Goal: Information Seeking & Learning: Learn about a topic

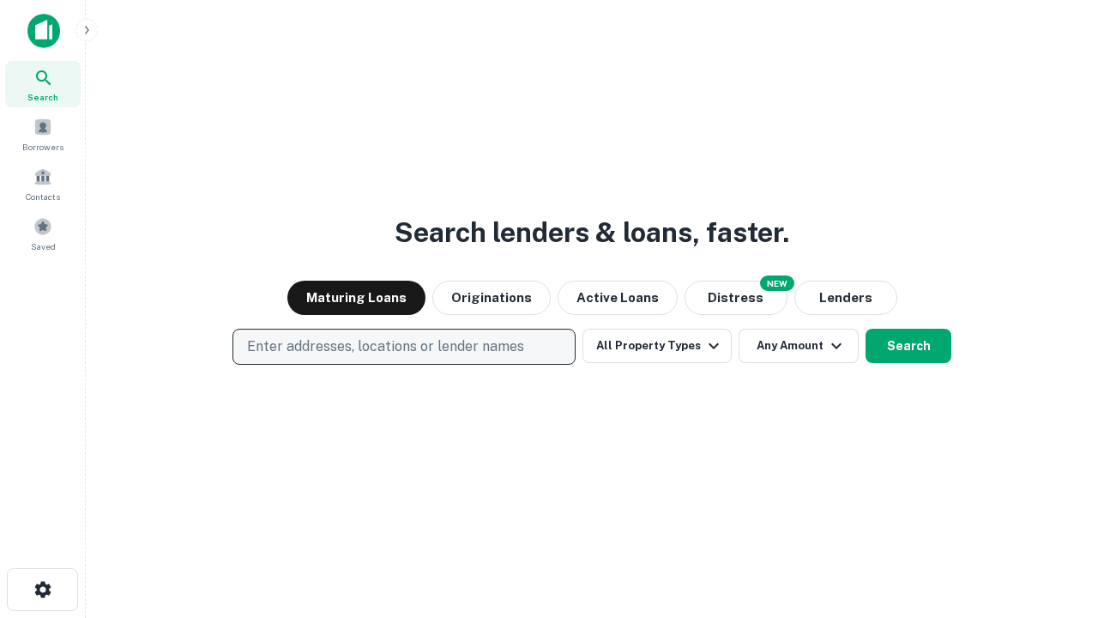
click at [403, 347] on p "Enter addresses, locations or lender names" at bounding box center [385, 346] width 277 height 21
type input "**********"
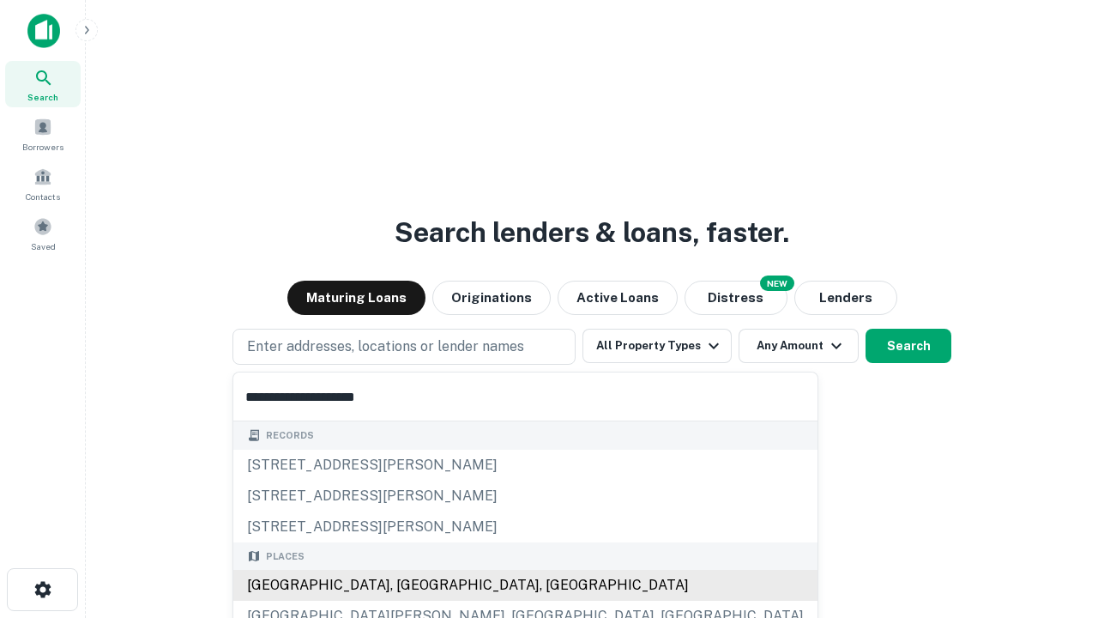
click at [410, 585] on div "[GEOGRAPHIC_DATA], [GEOGRAPHIC_DATA], [GEOGRAPHIC_DATA]" at bounding box center [525, 585] width 584 height 31
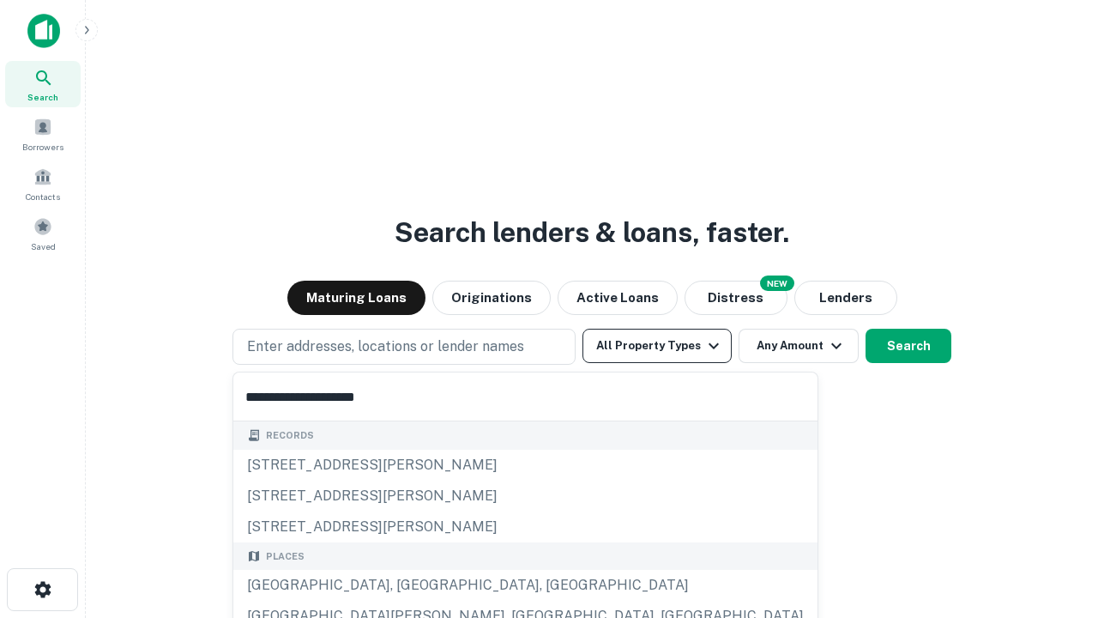
click at [657, 346] on button "All Property Types" at bounding box center [657, 346] width 149 height 34
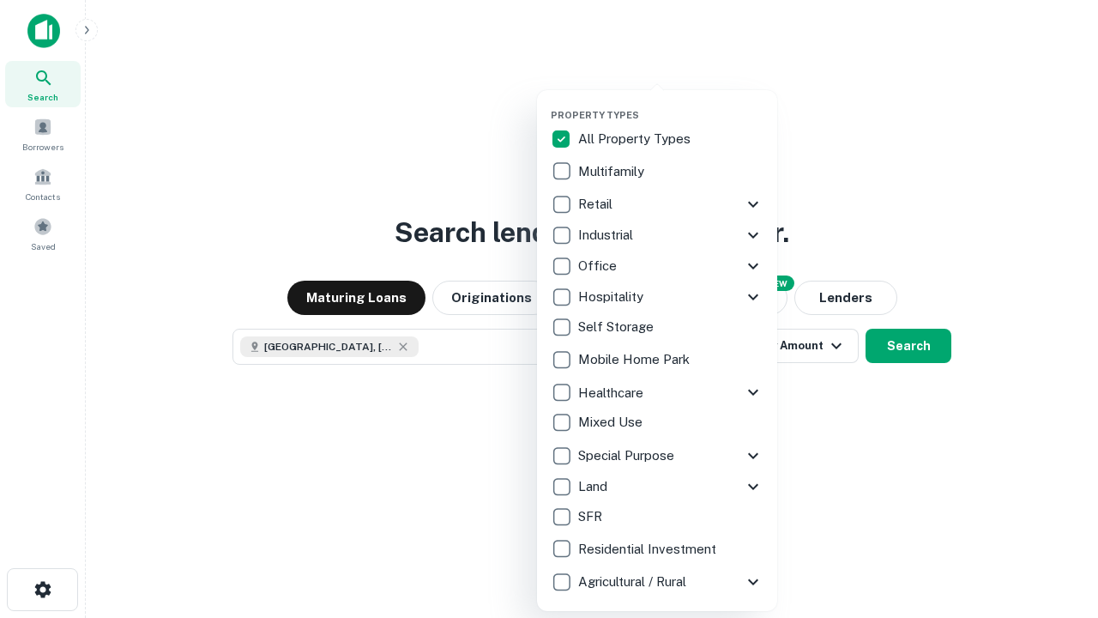
click at [671, 104] on button "button" at bounding box center [671, 104] width 240 height 1
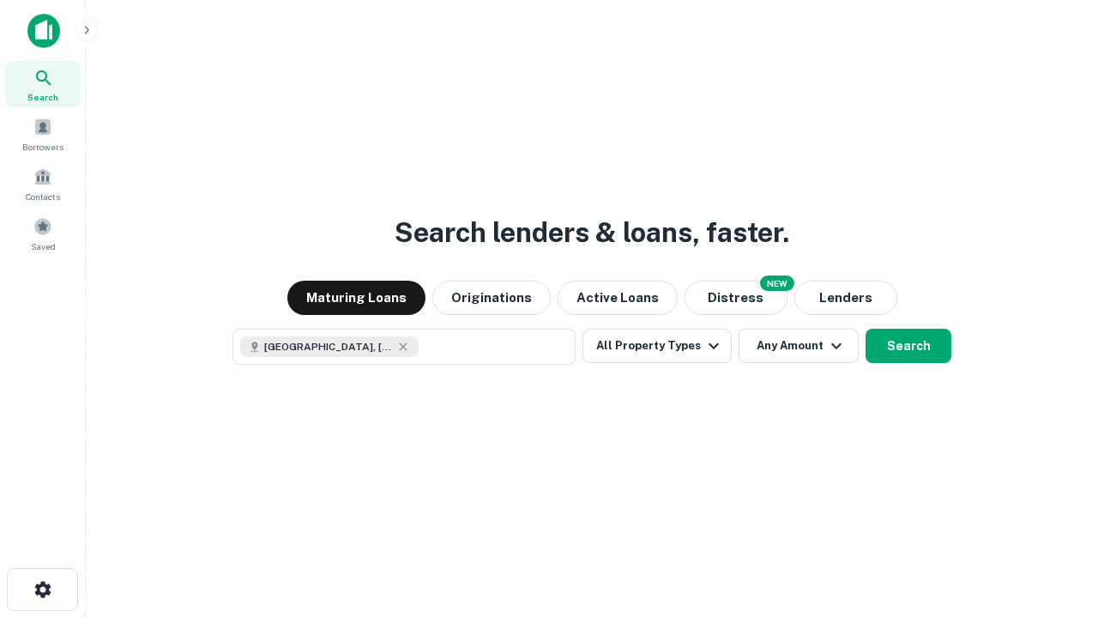
scroll to position [27, 0]
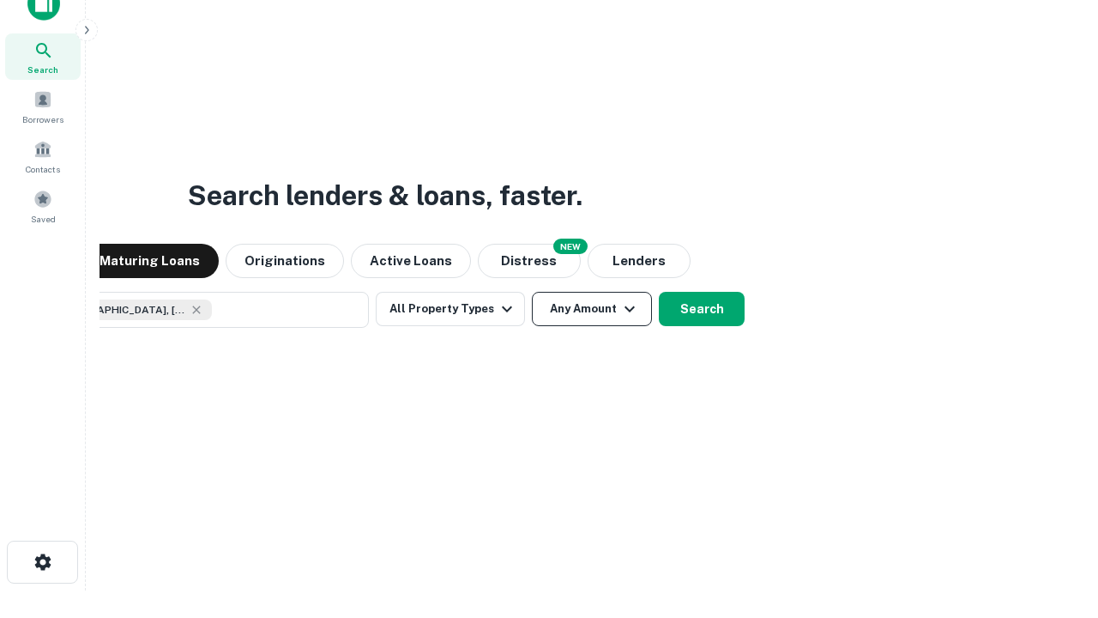
click at [532, 292] on button "Any Amount" at bounding box center [592, 309] width 120 height 34
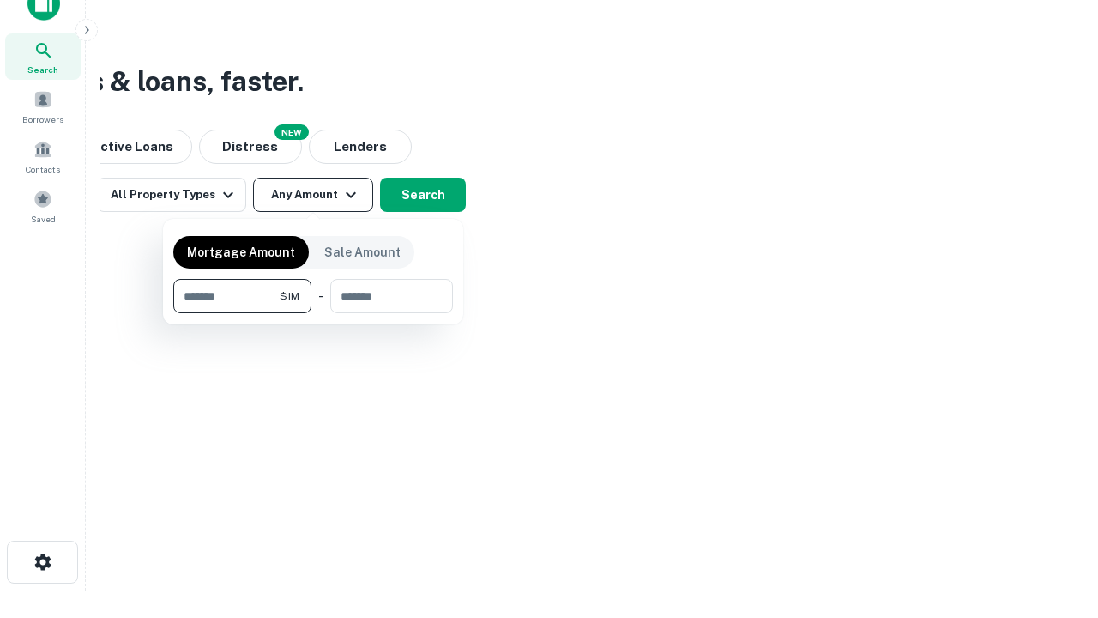
type input "*******"
click at [313, 313] on button "button" at bounding box center [313, 313] width 280 height 1
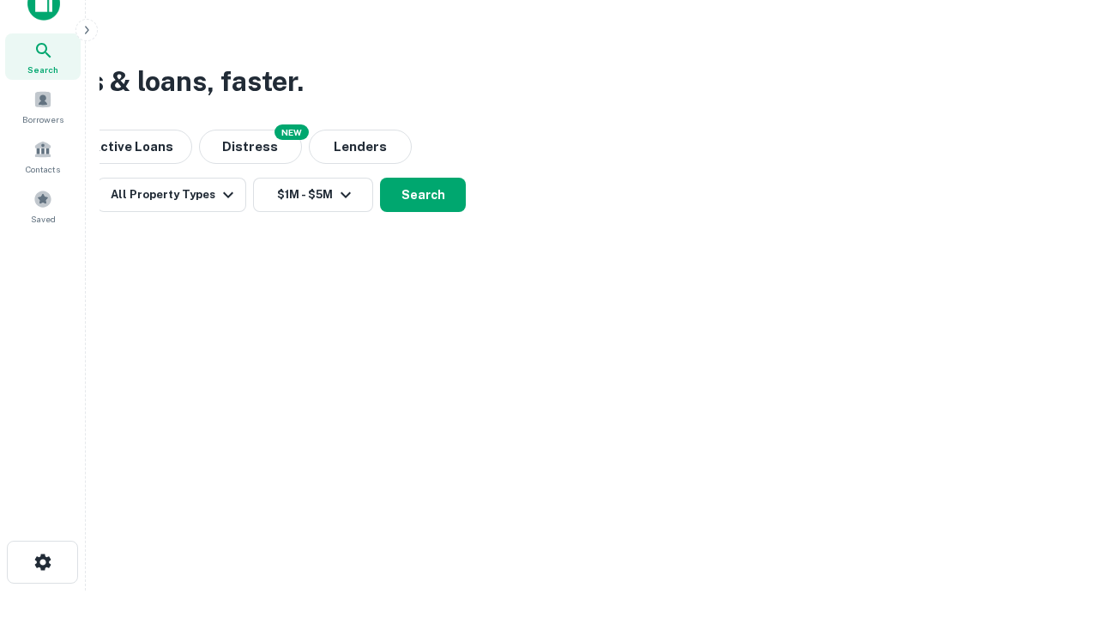
scroll to position [27, 0]
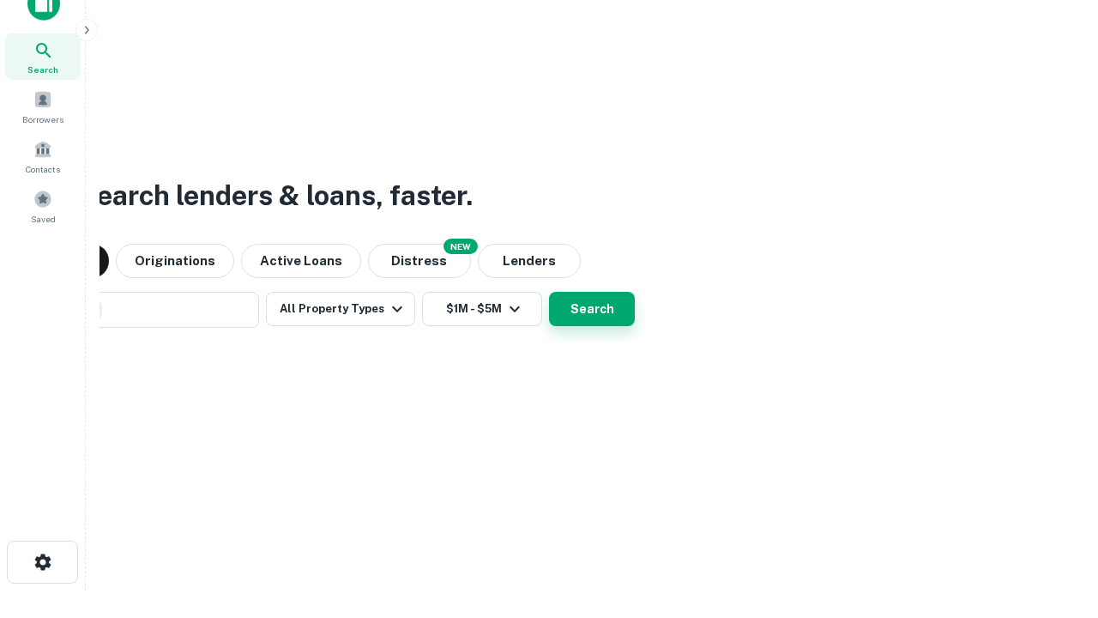
click at [549, 292] on button "Search" at bounding box center [592, 309] width 86 height 34
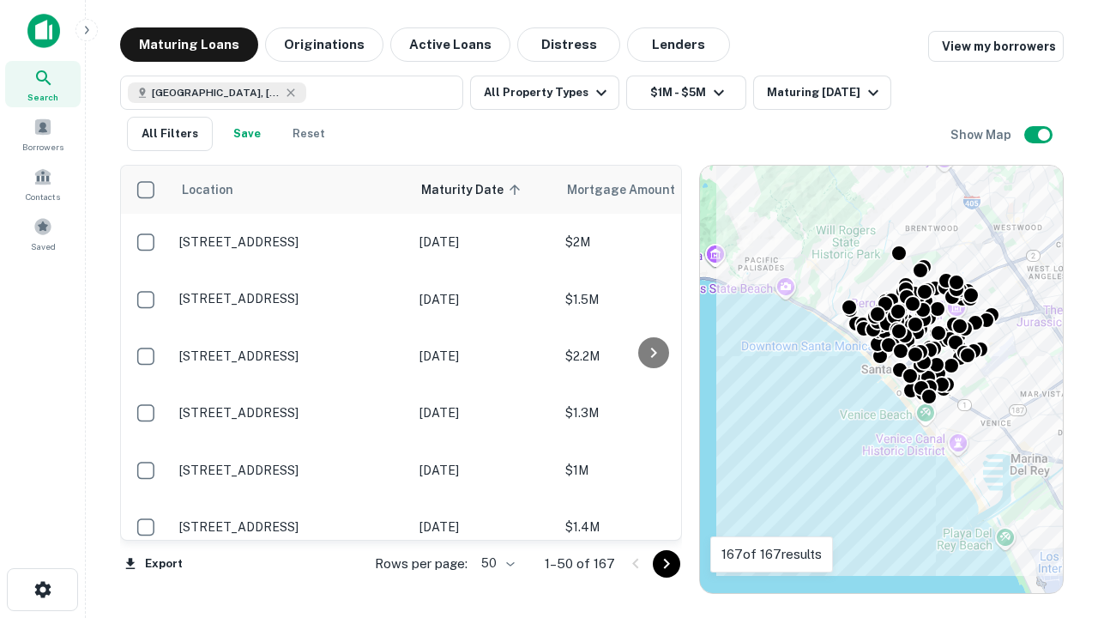
click at [495, 563] on body "Search Borrowers Contacts Saved Maturing Loans Originations Active Loans Distre…" at bounding box center [549, 309] width 1098 height 618
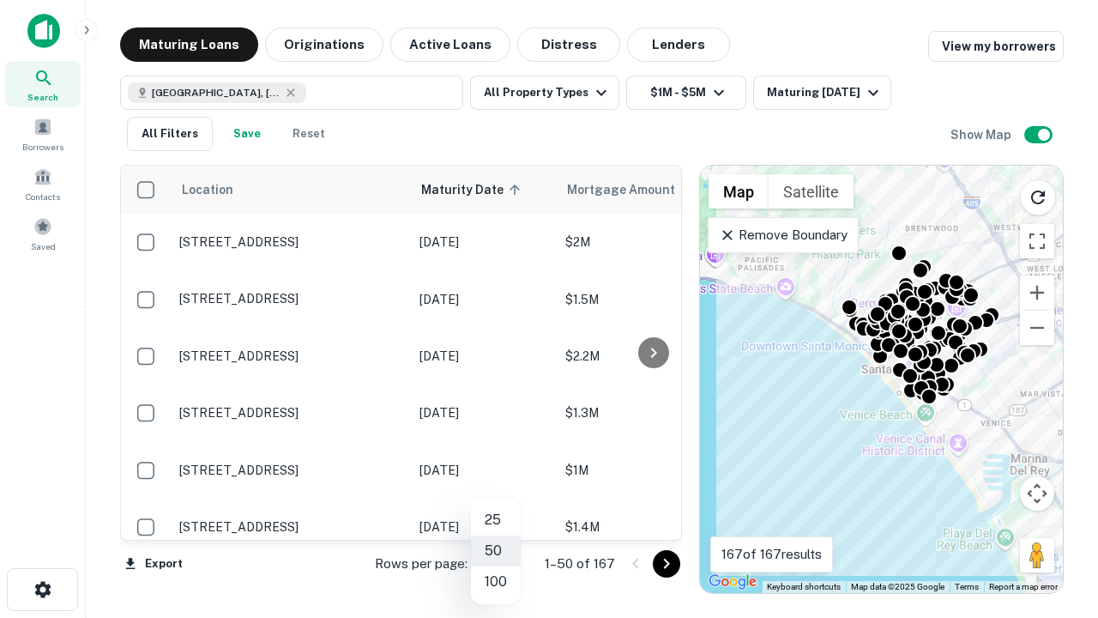
click at [496, 520] on li "25" at bounding box center [496, 520] width 50 height 31
